Goal: Information Seeking & Learning: Find specific fact

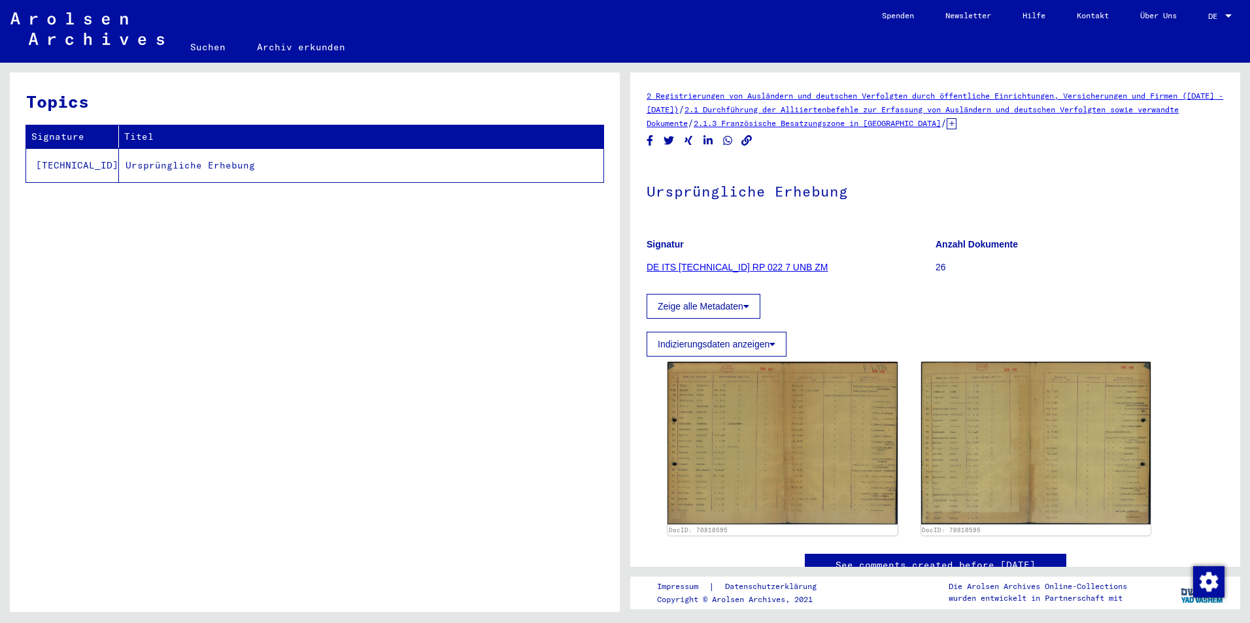
drag, startPoint x: 405, startPoint y: 365, endPoint x: 325, endPoint y: 220, distance: 165.8
click at [405, 365] on div "Topics Signature Titel [TECHNICAL_ID] Ursprüngliche Erhebung" at bounding box center [315, 348] width 610 height 550
click at [195, 52] on link "Suchen" at bounding box center [207, 46] width 67 height 31
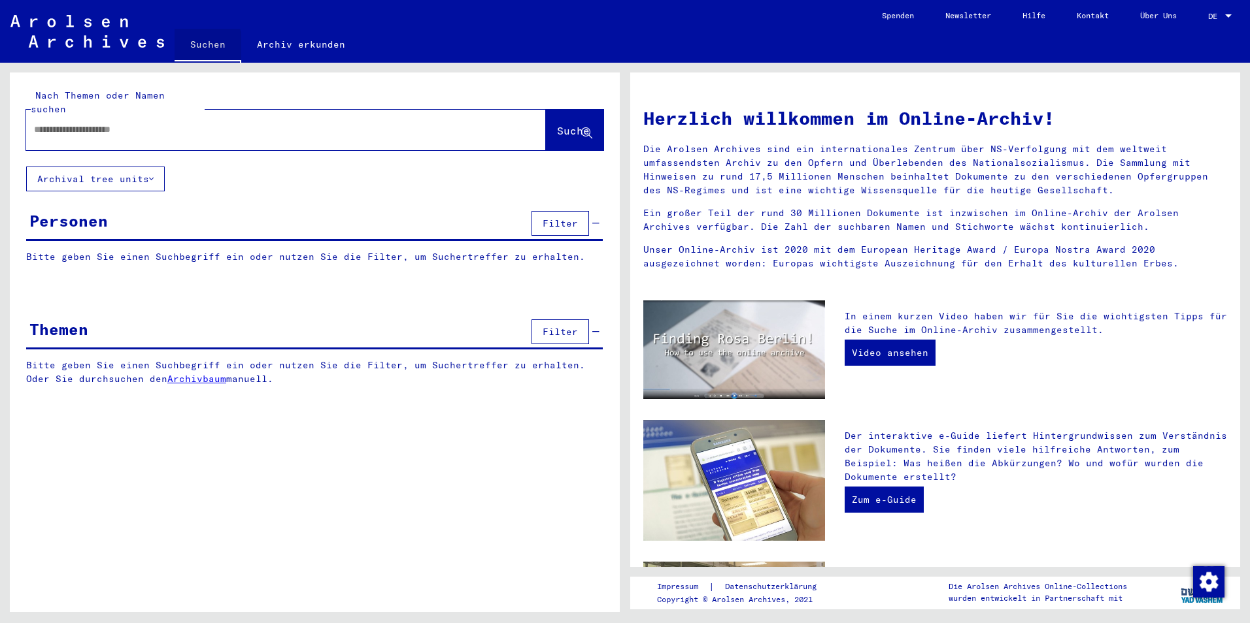
click at [194, 115] on div at bounding box center [266, 129] width 480 height 29
click at [194, 123] on input "text" at bounding box center [270, 130] width 472 height 14
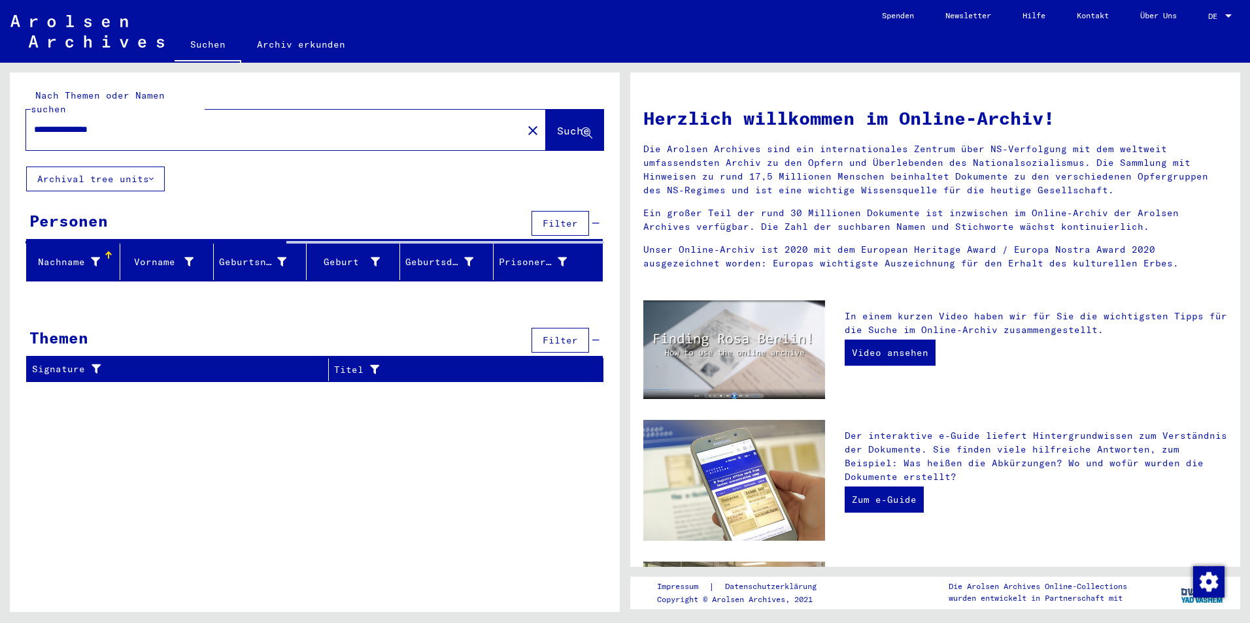
click at [111, 123] on input "**********" at bounding box center [270, 130] width 472 height 14
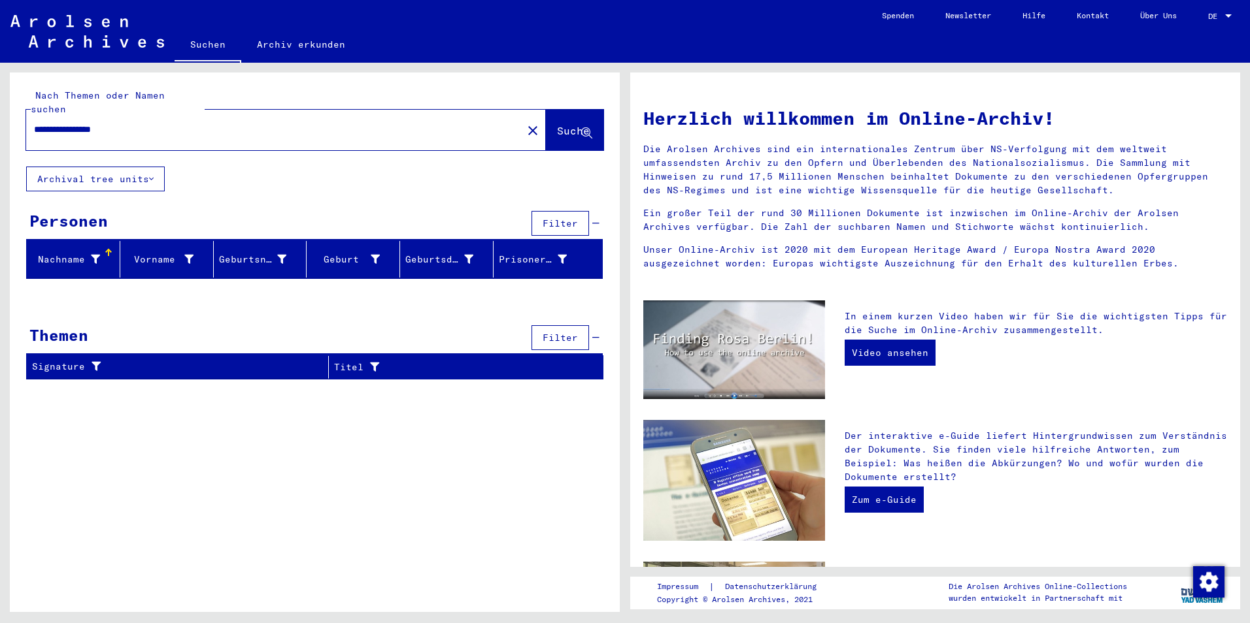
type input "**********"
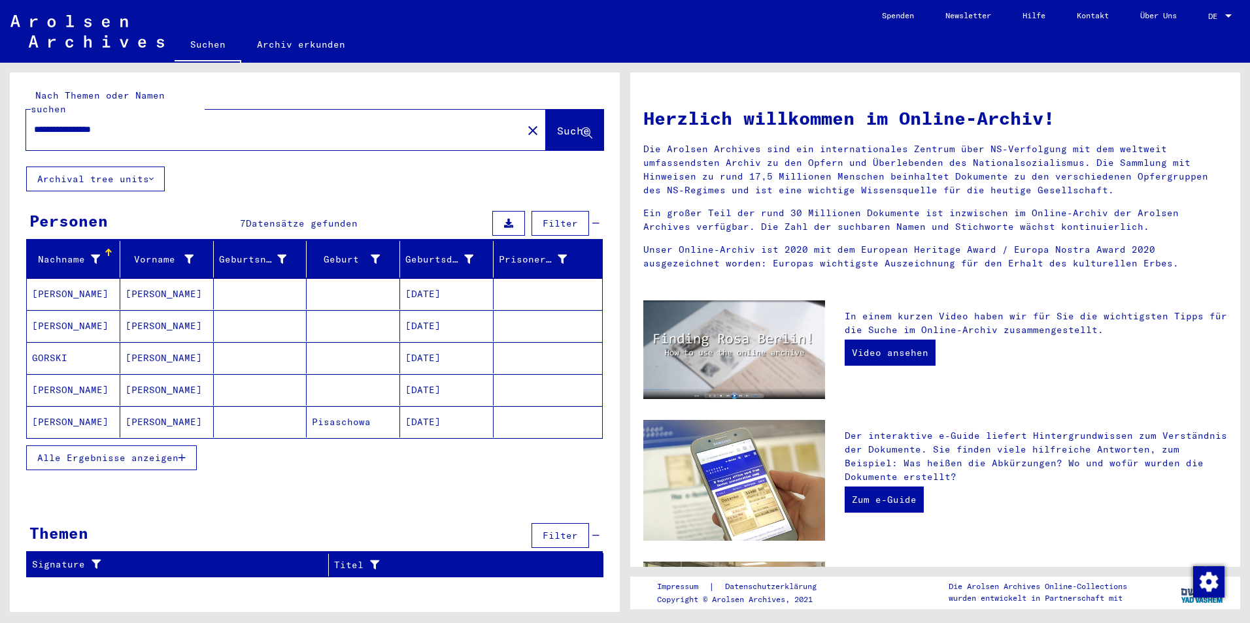
click at [296, 342] on mat-cell at bounding box center [260, 357] width 93 height 31
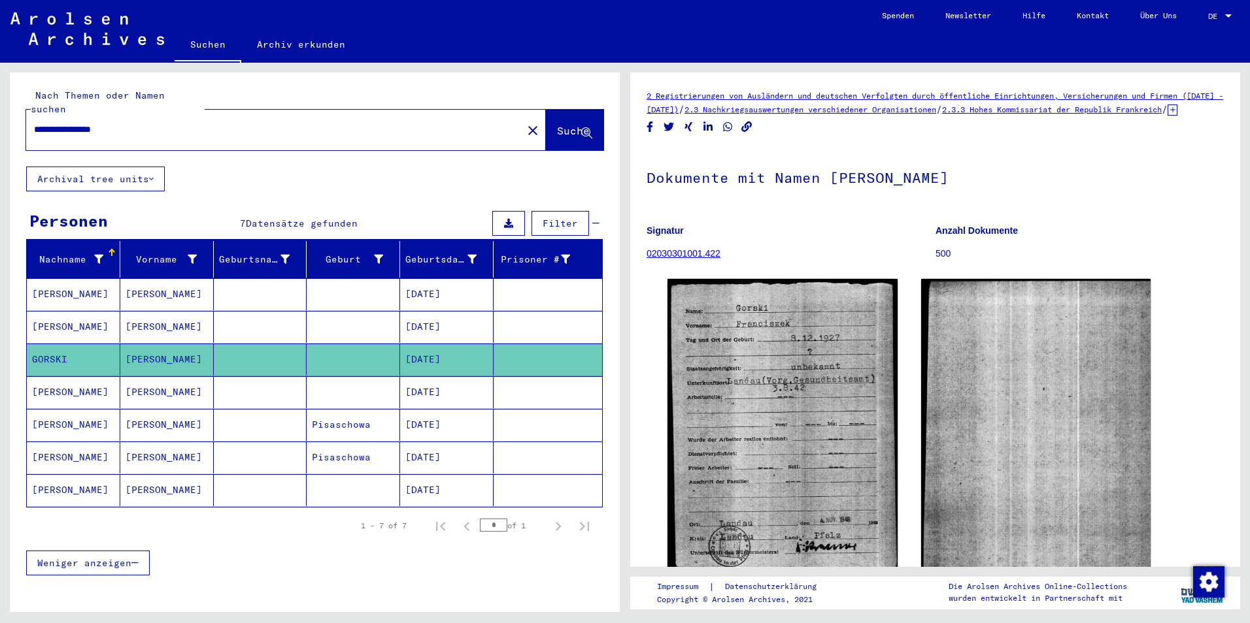
click at [328, 316] on mat-cell at bounding box center [353, 327] width 93 height 32
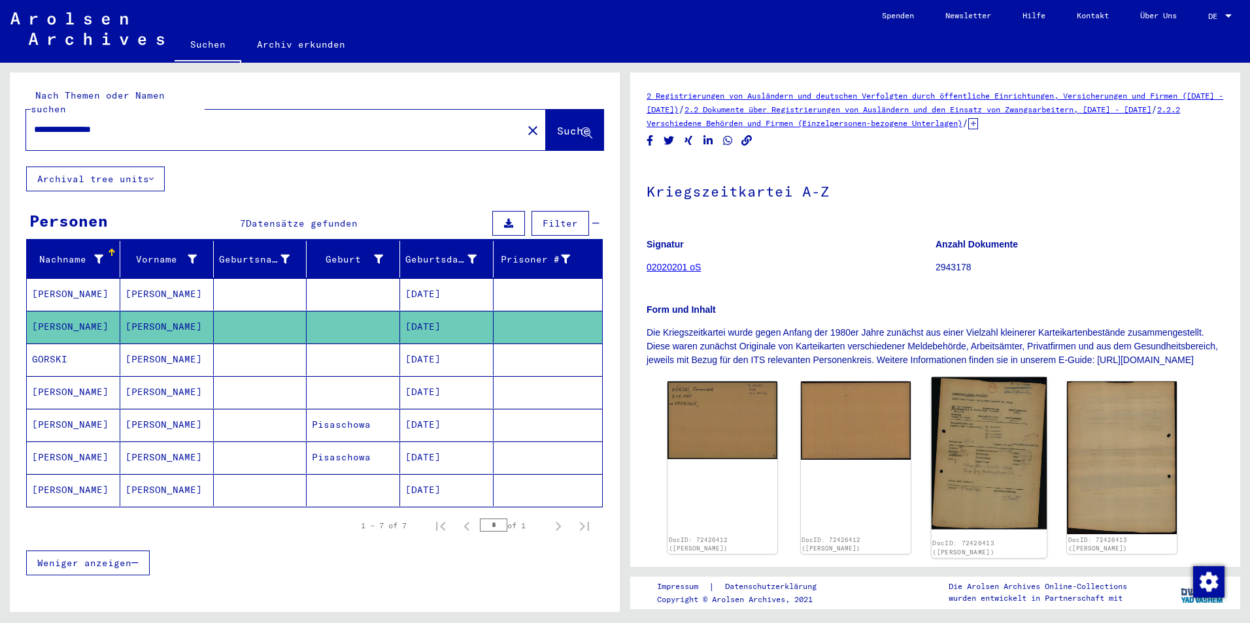
click at [952, 432] on img at bounding box center [988, 454] width 115 height 152
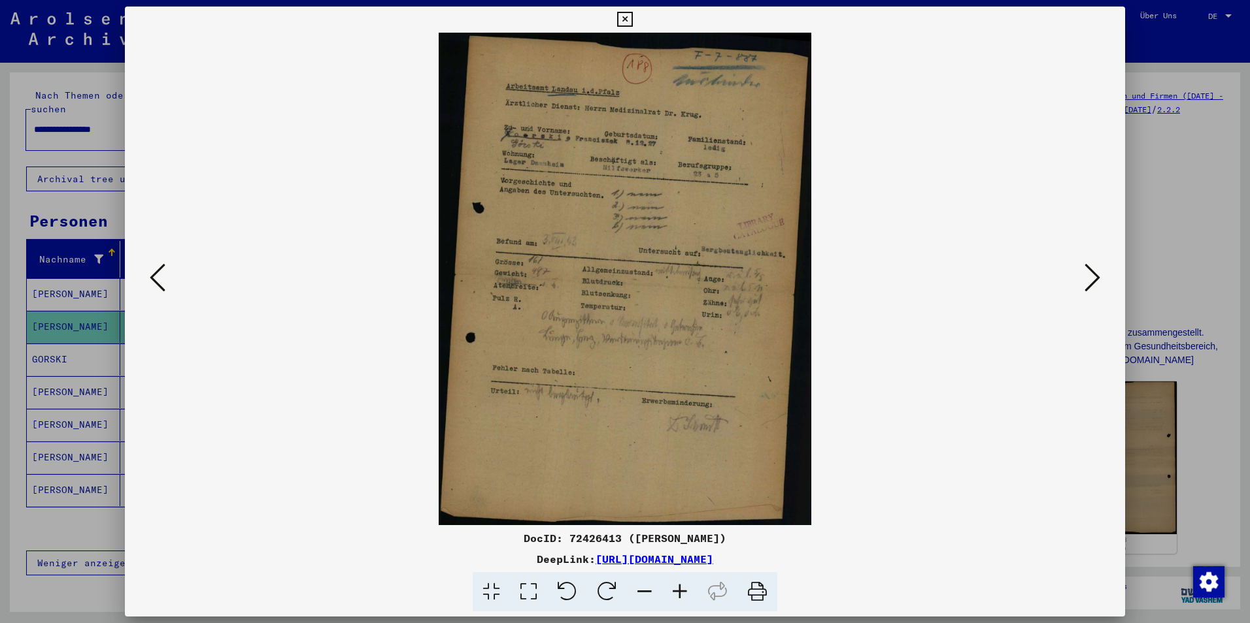
click at [105, 339] on div at bounding box center [625, 311] width 1250 height 623
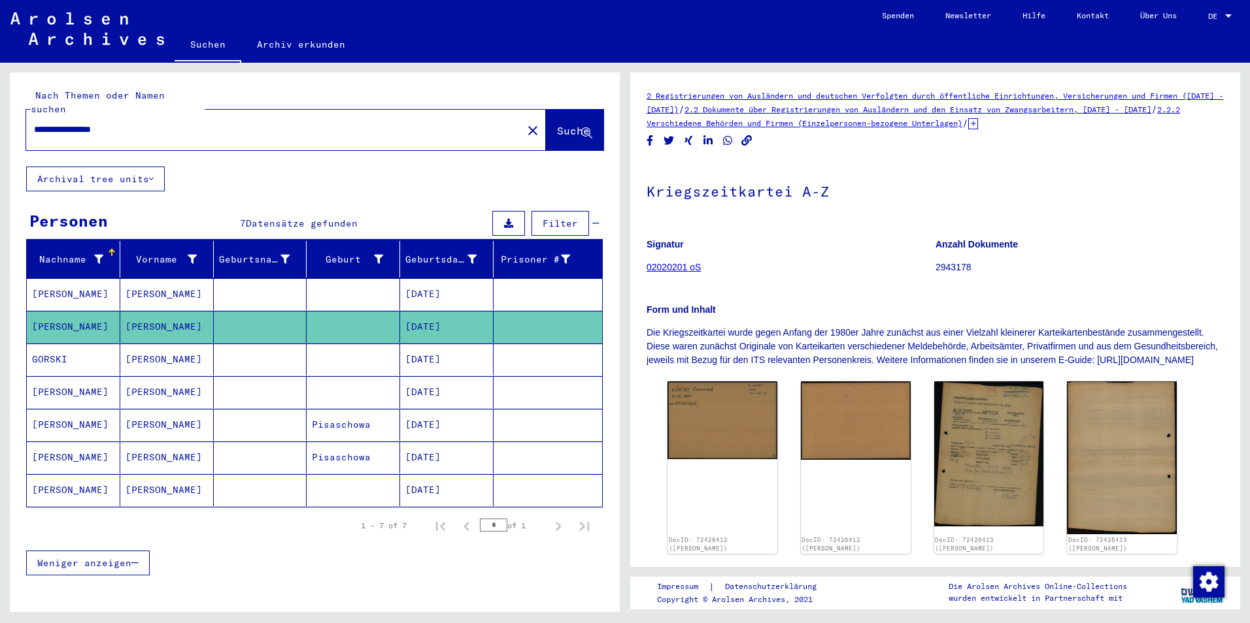
click at [103, 345] on mat-cell "GORSKI" at bounding box center [73, 360] width 93 height 32
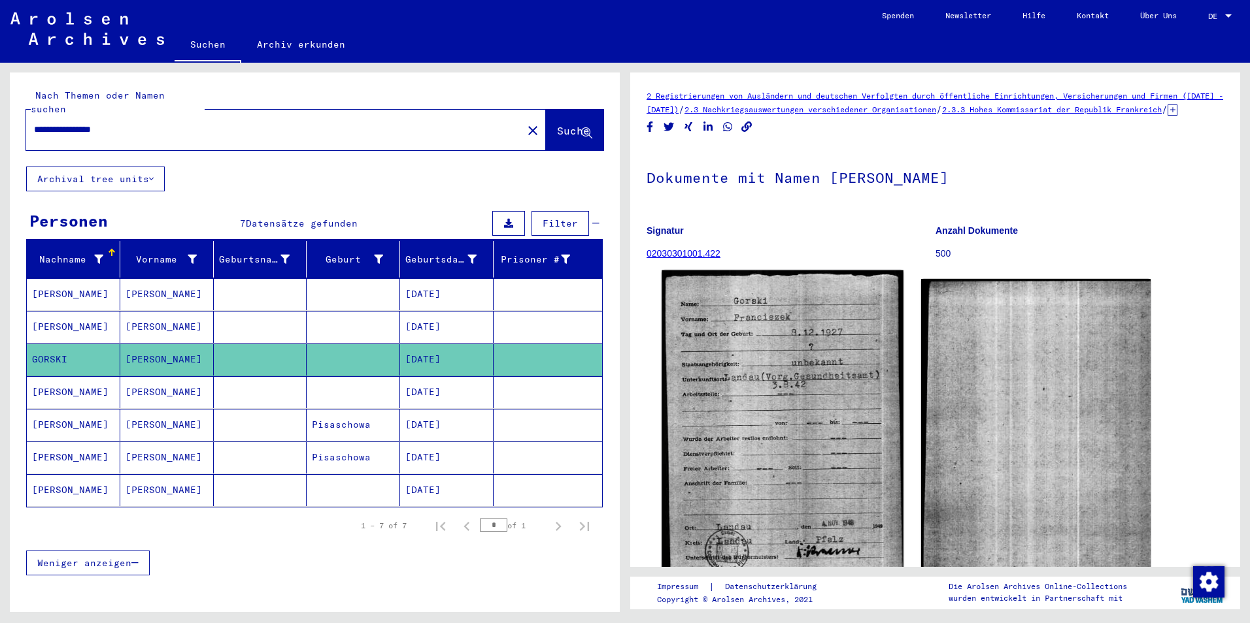
click at [846, 377] on img at bounding box center [781, 424] width 241 height 307
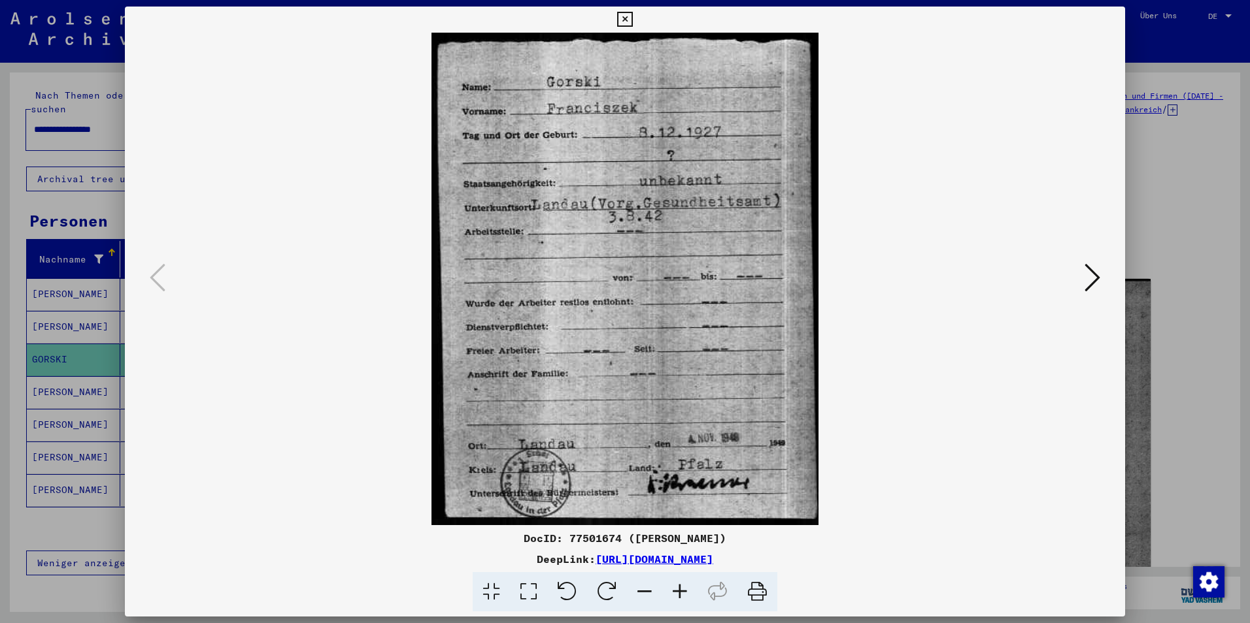
drag, startPoint x: 38, startPoint y: 385, endPoint x: 77, endPoint y: 377, distance: 40.0
click at [38, 385] on div at bounding box center [625, 311] width 1250 height 623
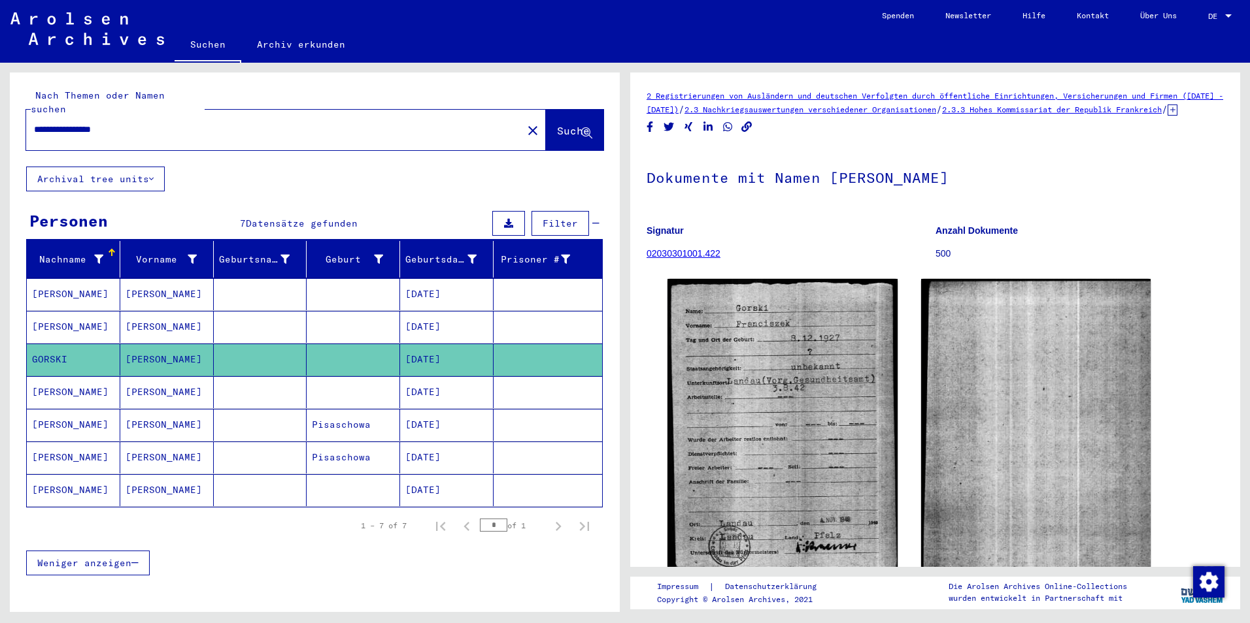
click at [78, 377] on mat-cell "[PERSON_NAME]" at bounding box center [73, 392] width 93 height 32
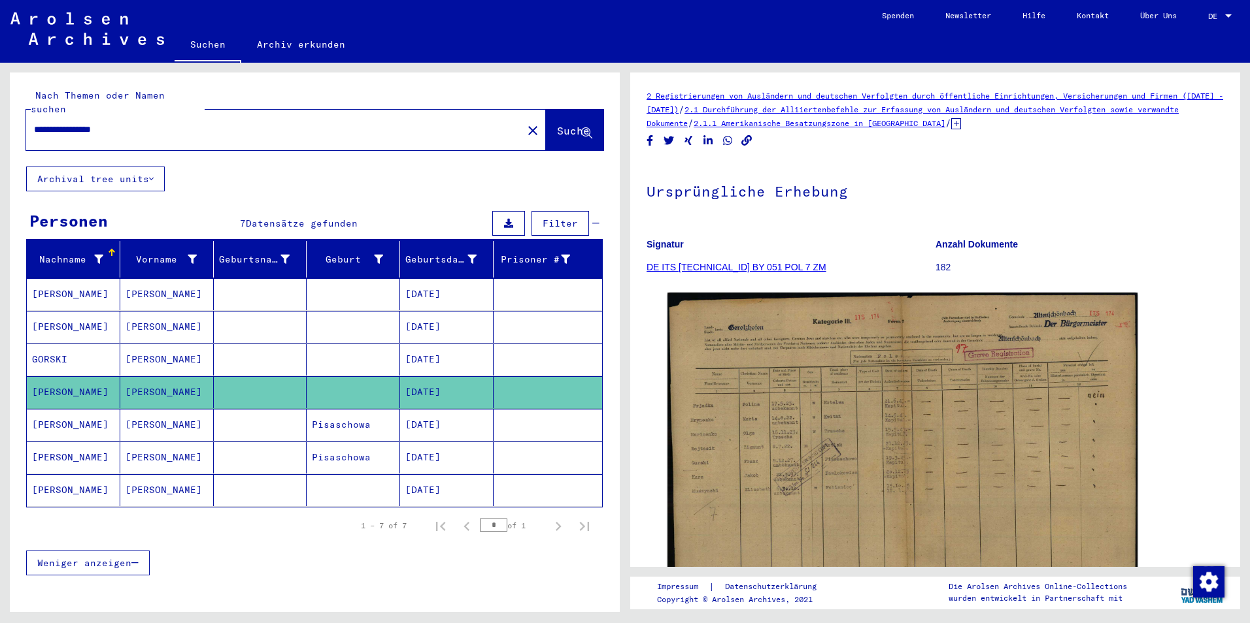
click at [475, 409] on mat-cell "[DATE]" at bounding box center [446, 425] width 93 height 32
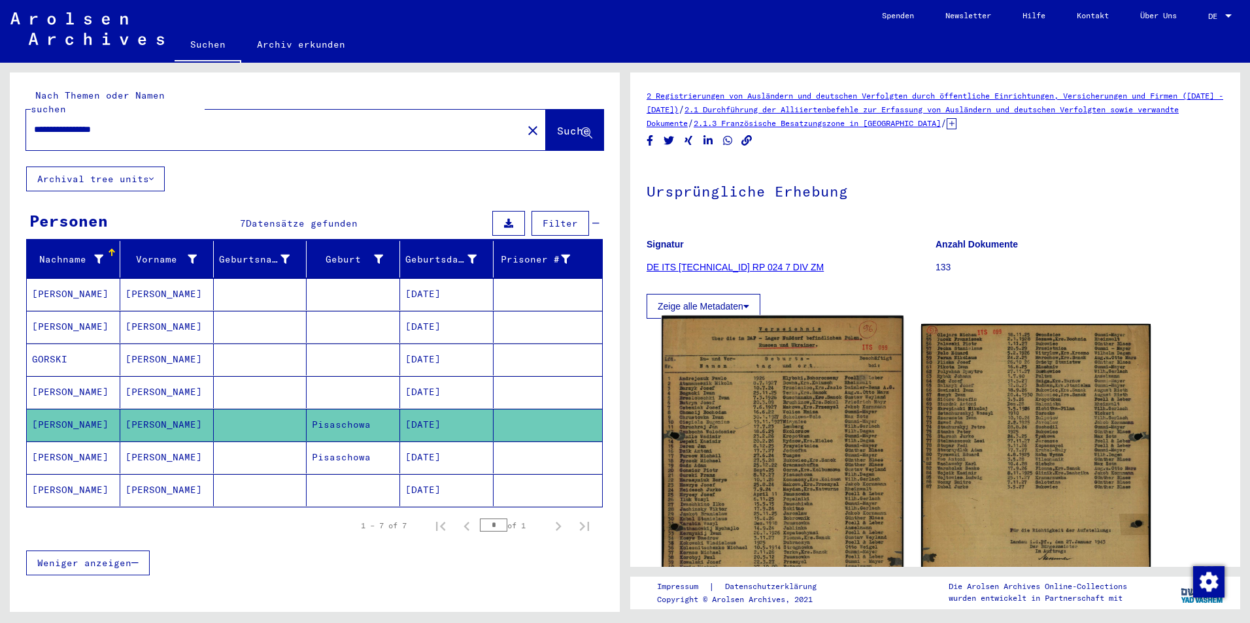
click at [787, 390] on img at bounding box center [781, 485] width 241 height 338
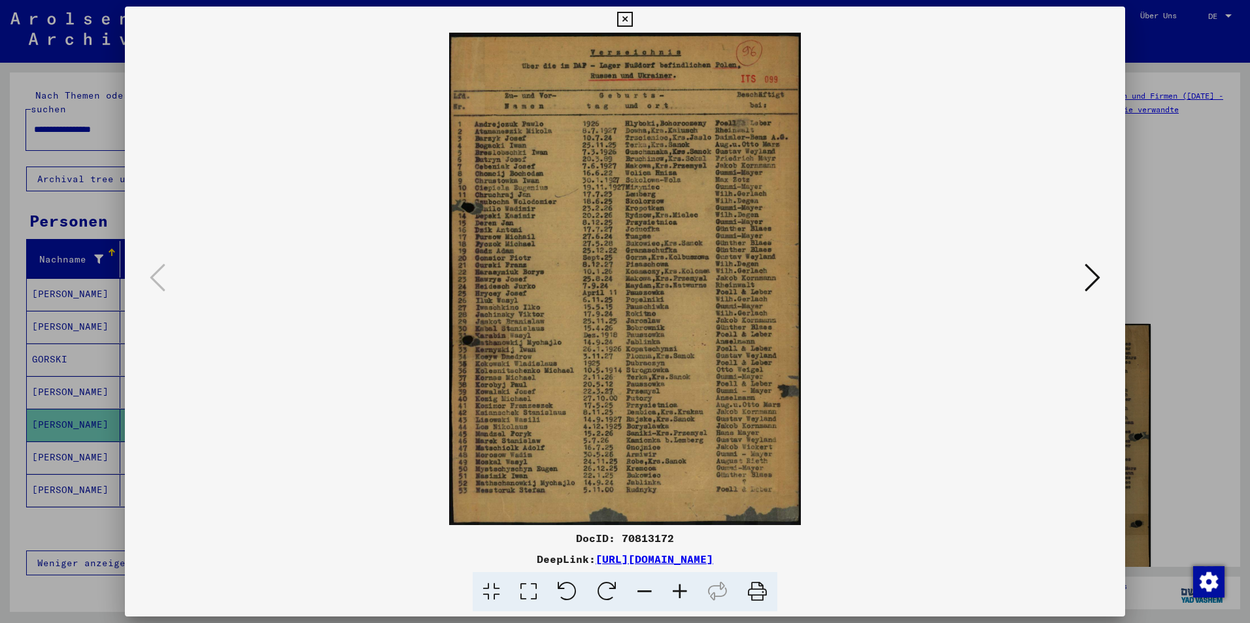
click at [1080, 278] on button at bounding box center [1092, 278] width 24 height 37
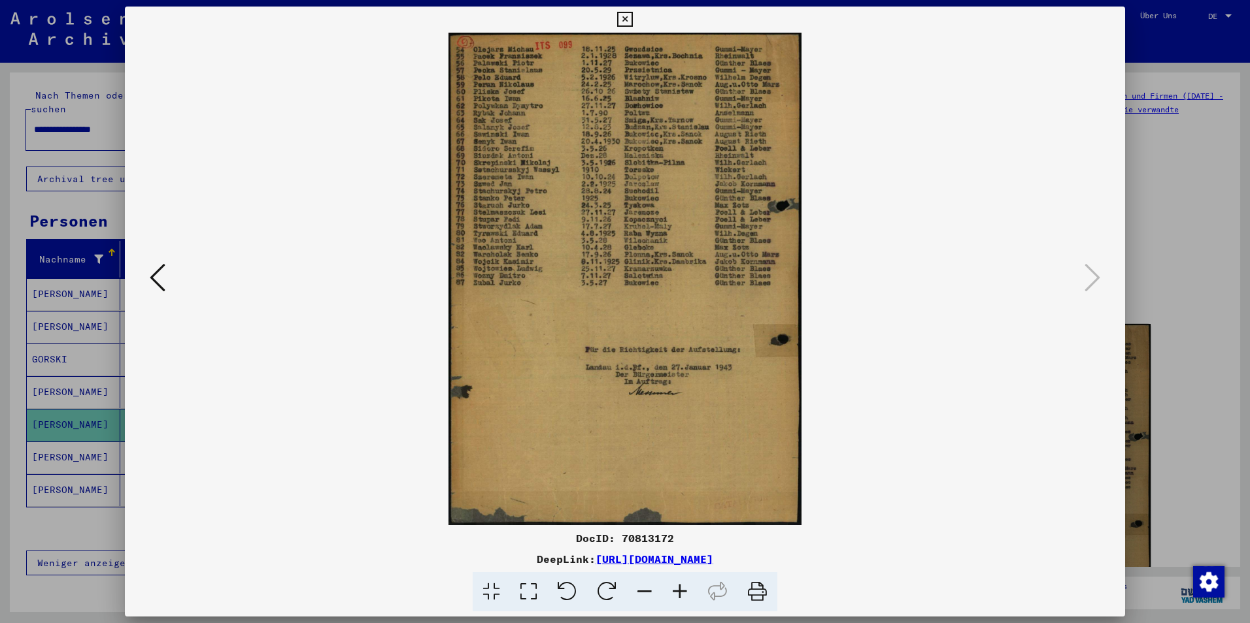
click at [647, 540] on div "DocID: 70813172" at bounding box center [625, 539] width 1000 height 16
copy div "70813172"
click at [659, 540] on div "DocID: 70813172" at bounding box center [625, 539] width 1000 height 16
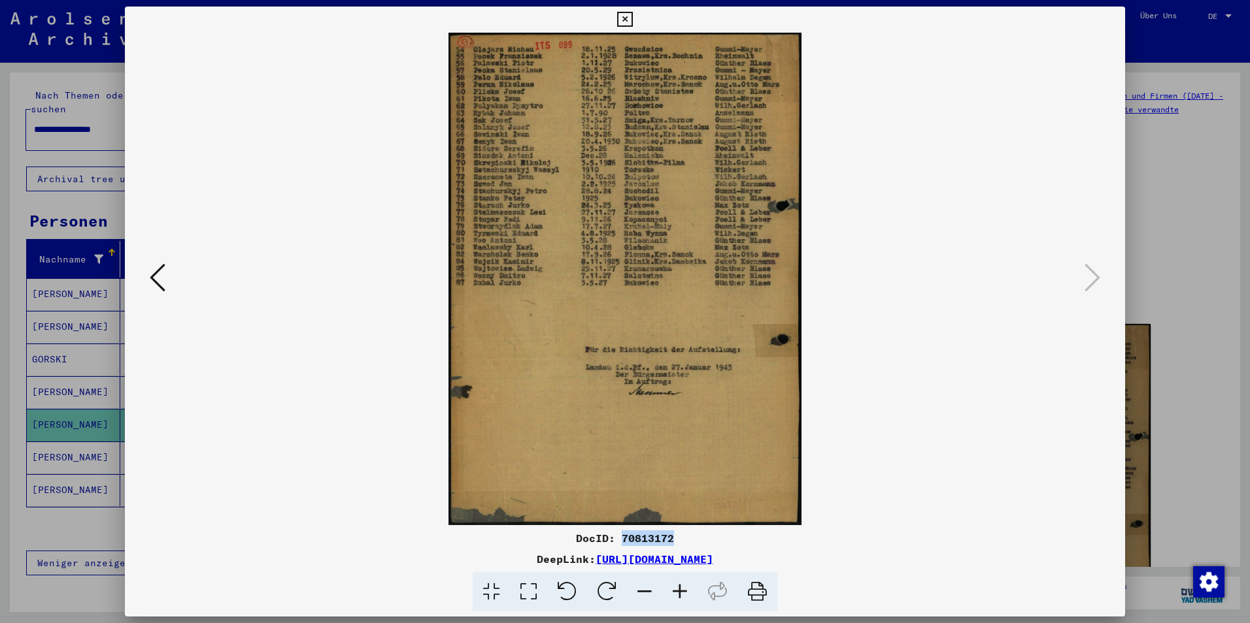
click at [159, 278] on icon at bounding box center [158, 277] width 16 height 31
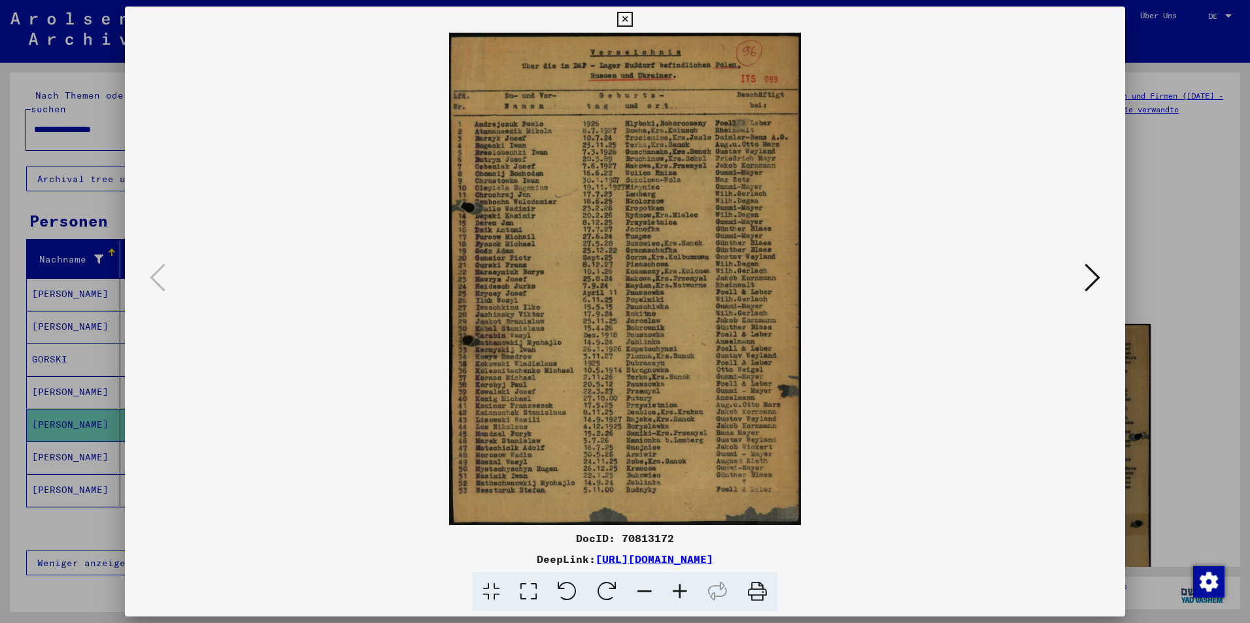
click at [13, 435] on div at bounding box center [625, 311] width 1250 height 623
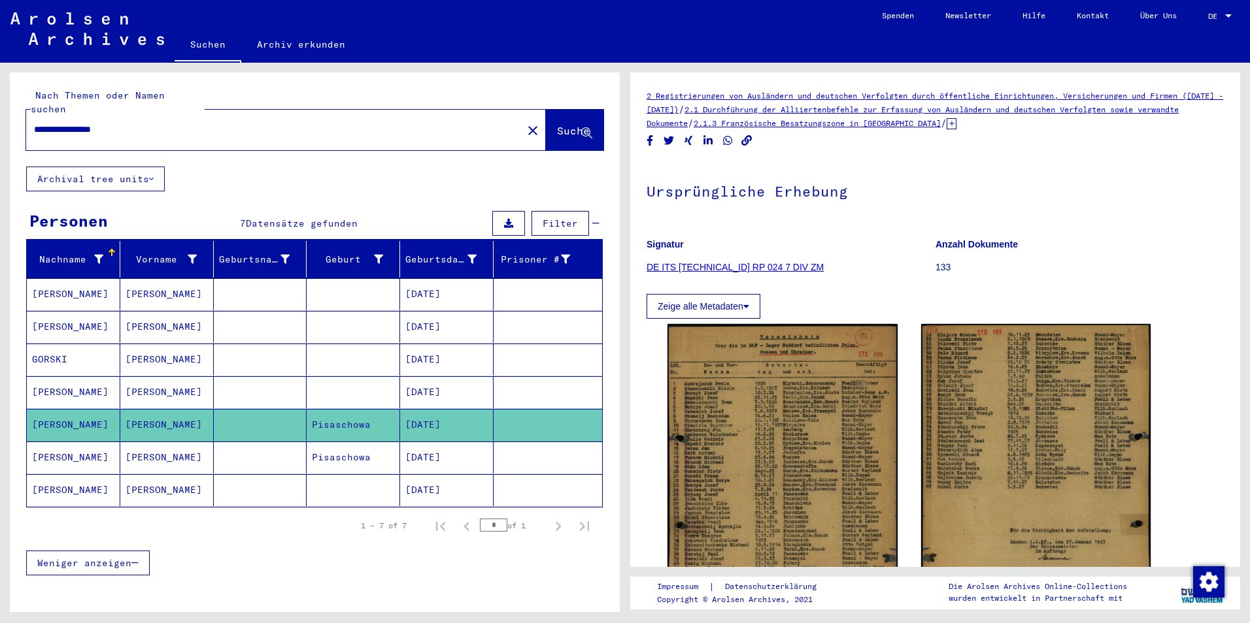
click at [56, 442] on mat-cell "[PERSON_NAME]" at bounding box center [73, 458] width 93 height 32
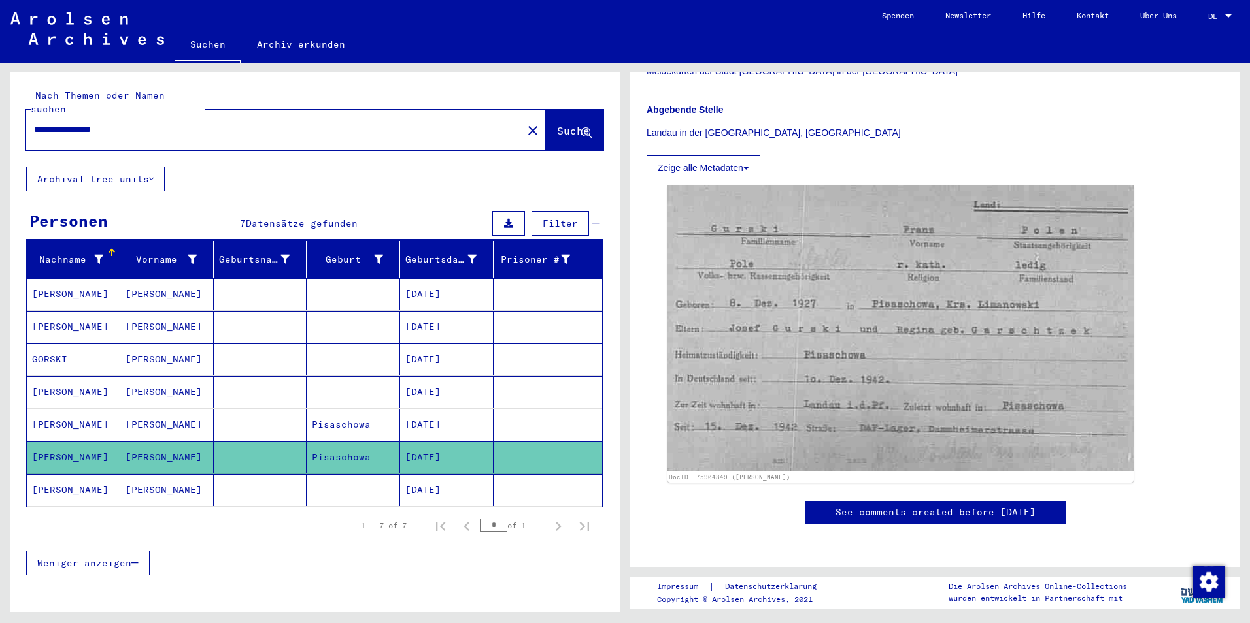
scroll to position [327, 0]
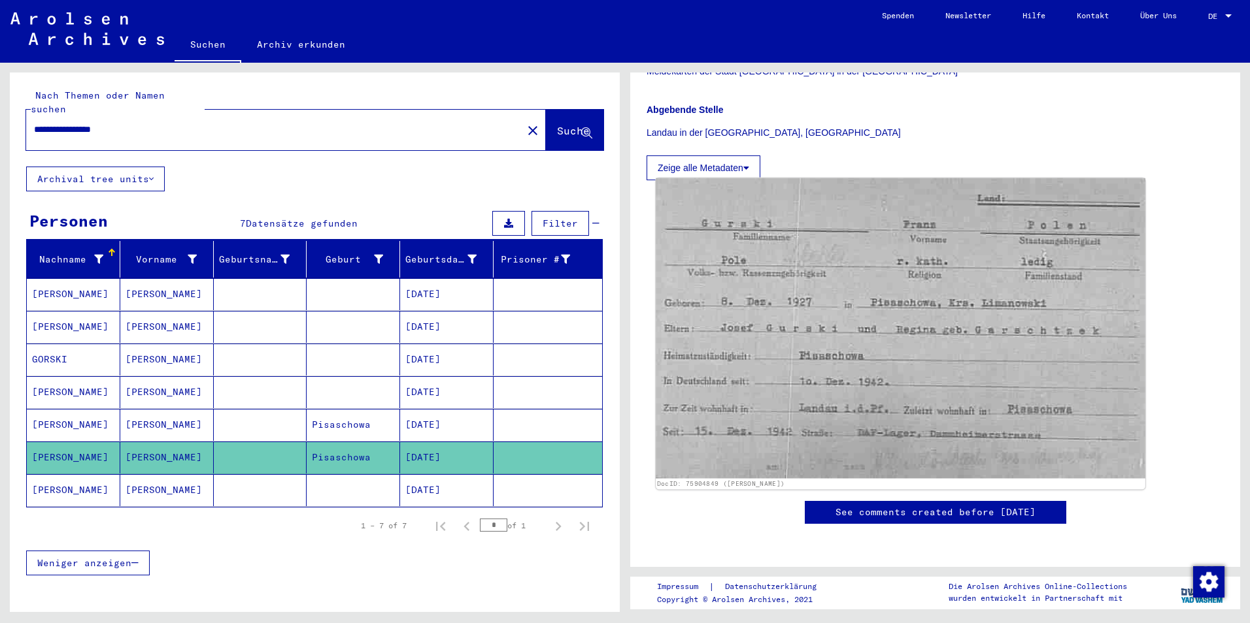
click at [955, 316] on img at bounding box center [899, 328] width 489 height 301
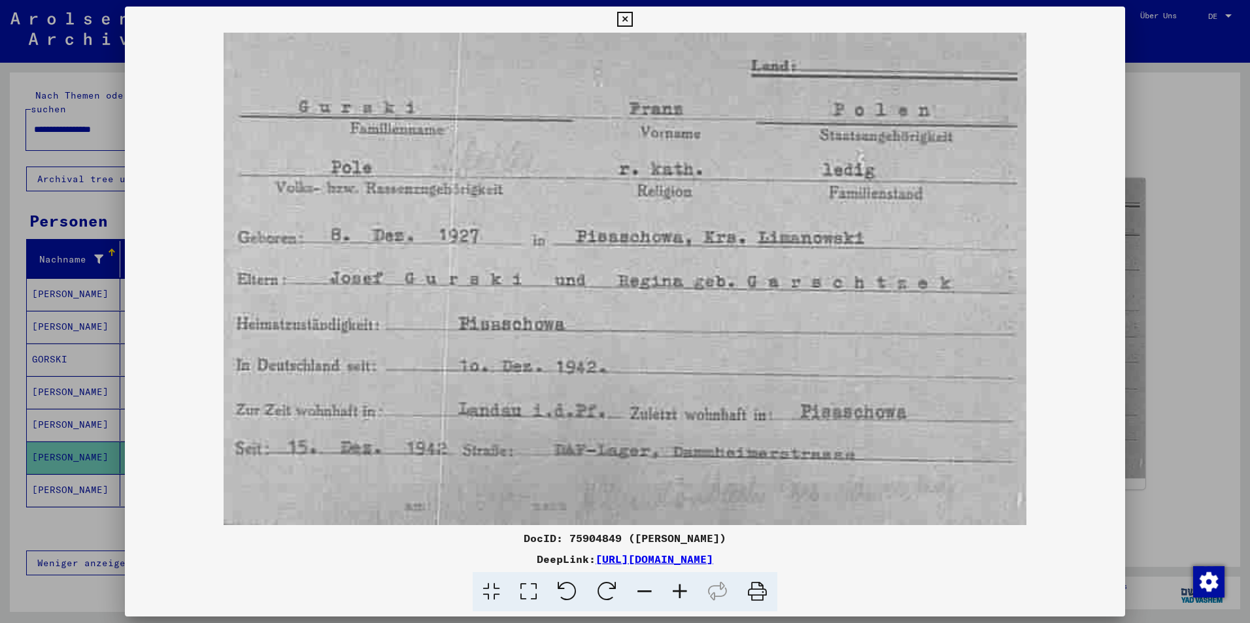
drag, startPoint x: 1187, startPoint y: 378, endPoint x: 1059, endPoint y: 212, distance: 209.7
click at [1187, 378] on div at bounding box center [625, 311] width 1250 height 623
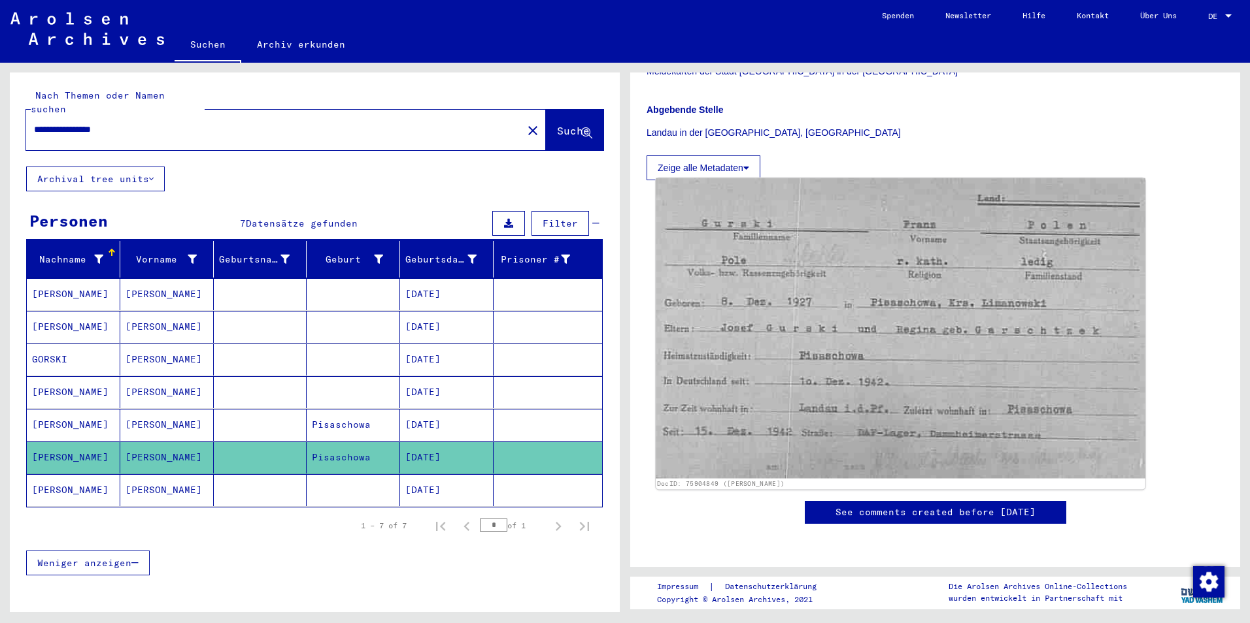
scroll to position [0, 0]
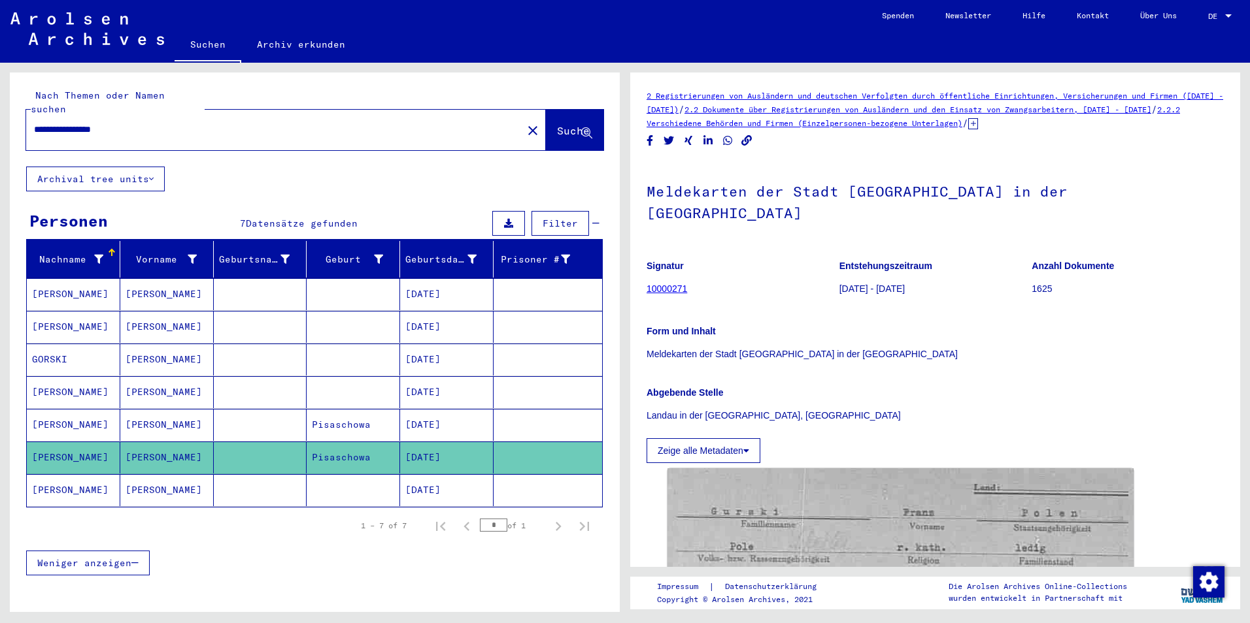
click at [968, 125] on span "/" at bounding box center [965, 123] width 6 height 12
click at [978, 124] on icon at bounding box center [973, 123] width 10 height 11
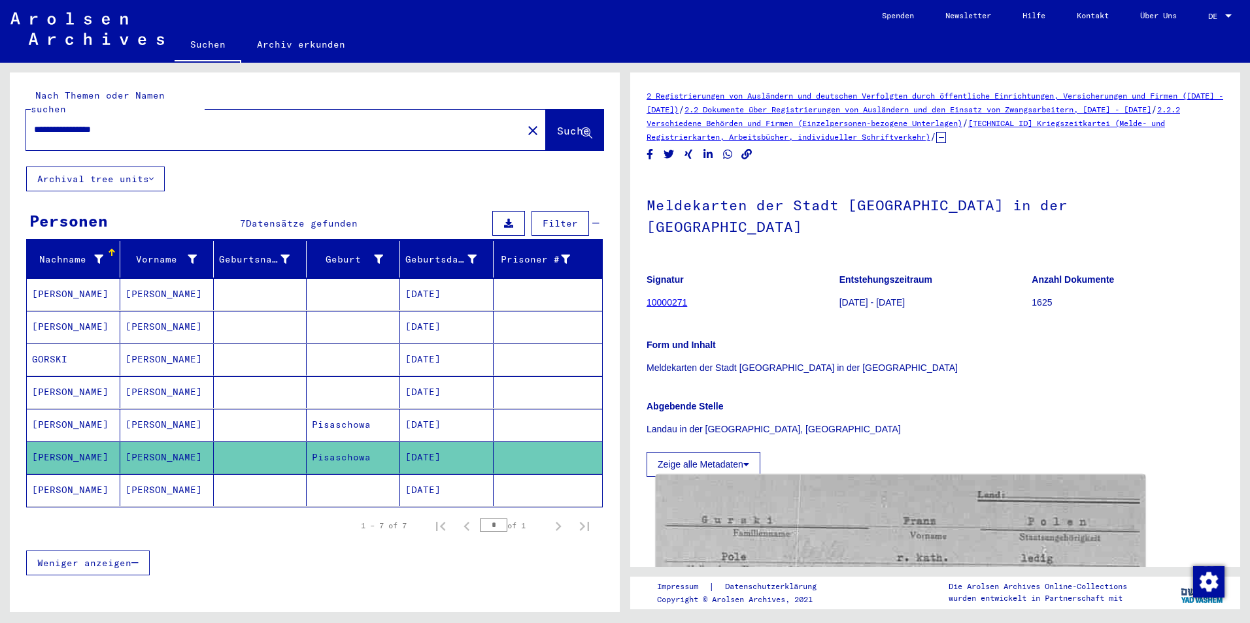
click at [953, 499] on img at bounding box center [899, 625] width 489 height 301
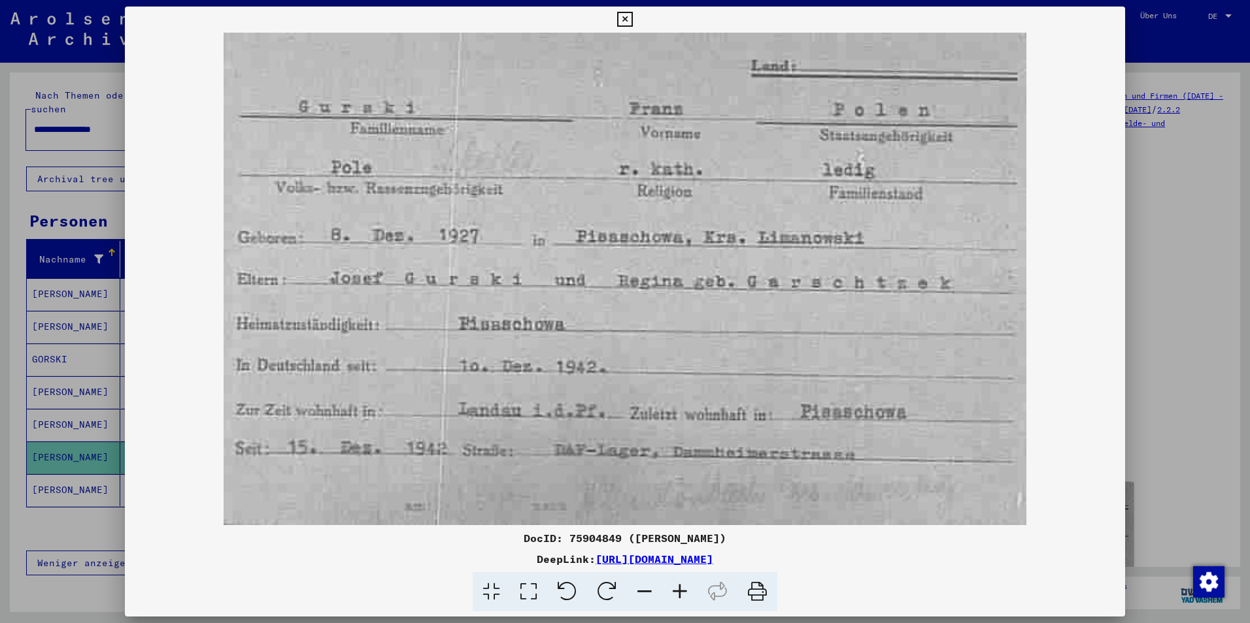
click at [69, 480] on div at bounding box center [625, 311] width 1250 height 623
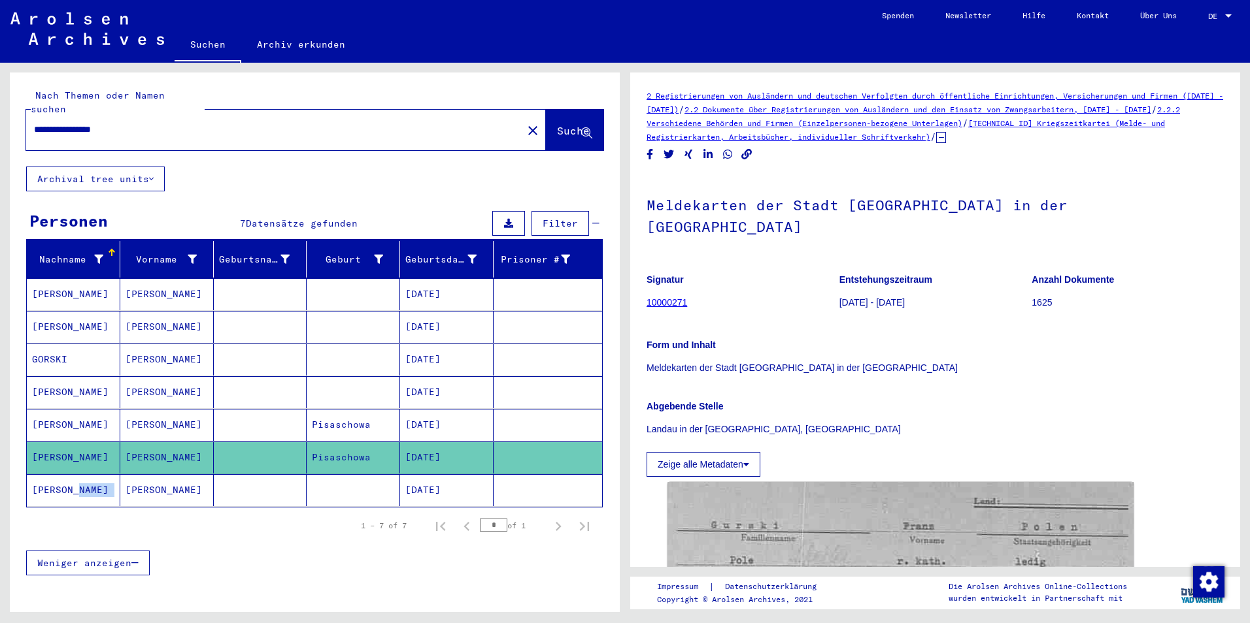
click at [69, 480] on mat-cell "[PERSON_NAME]" at bounding box center [73, 490] width 93 height 32
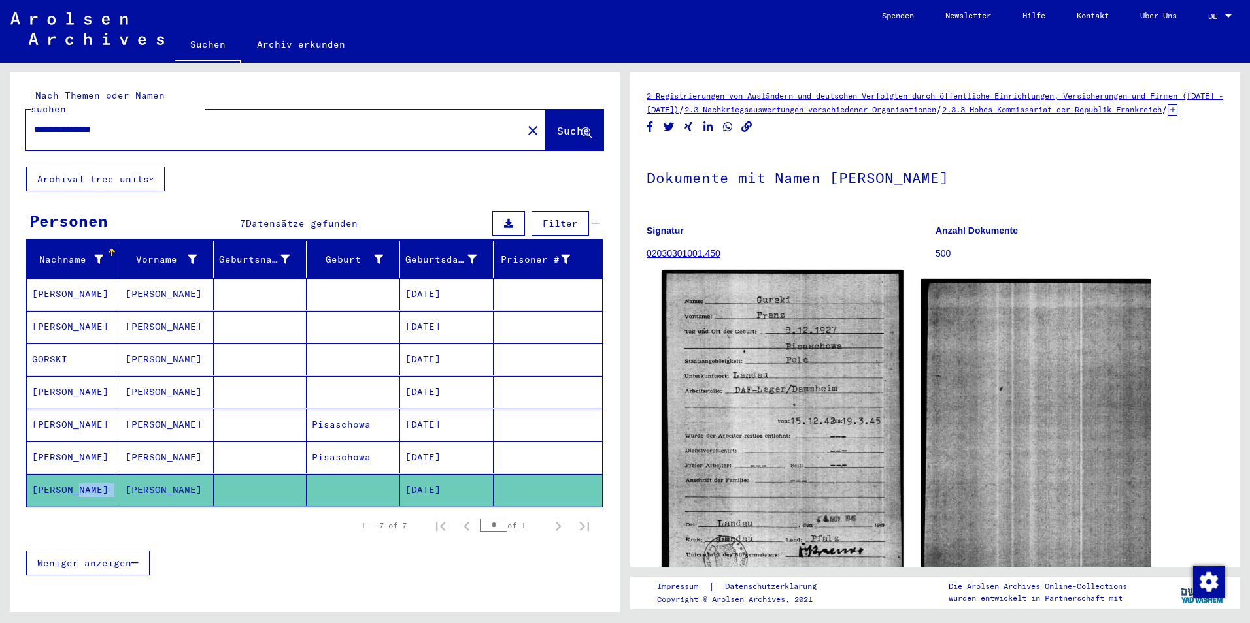
click at [827, 438] on img at bounding box center [781, 422] width 241 height 303
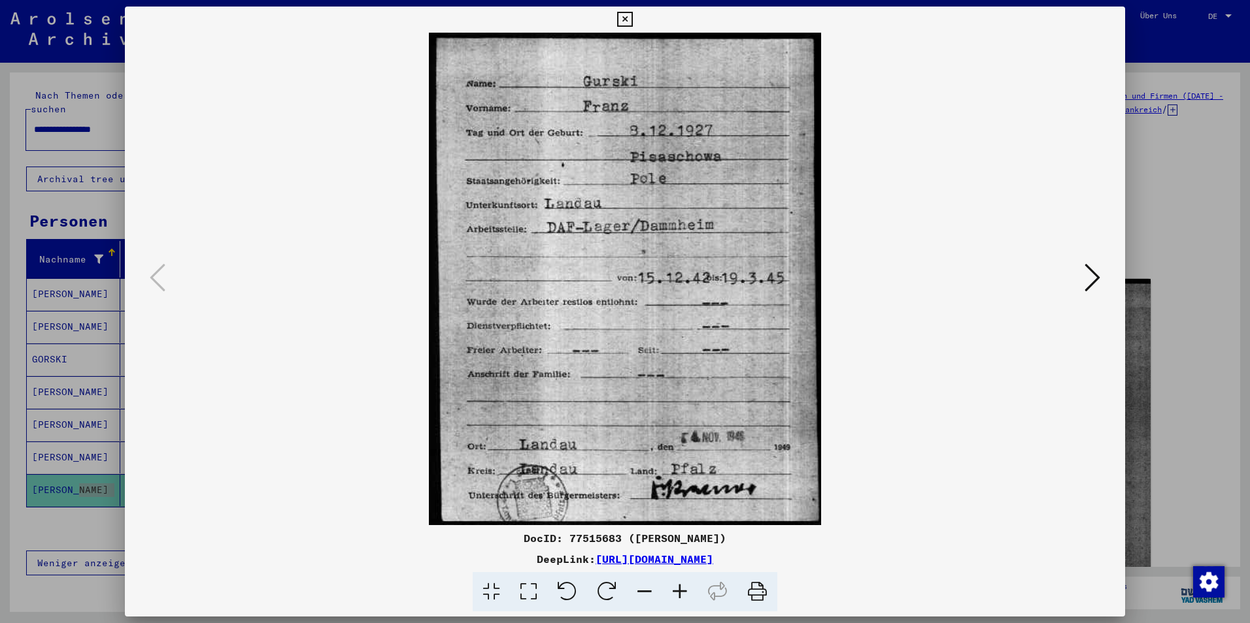
drag, startPoint x: 1101, startPoint y: 22, endPoint x: 1099, endPoint y: 3, distance: 18.4
click at [1101, 22] on div "DocID: 77515683 ([PERSON_NAME]) DeepLink: [URL][DOMAIN_NAME]" at bounding box center [625, 310] width 1000 height 606
